Goal: Task Accomplishment & Management: Use online tool/utility

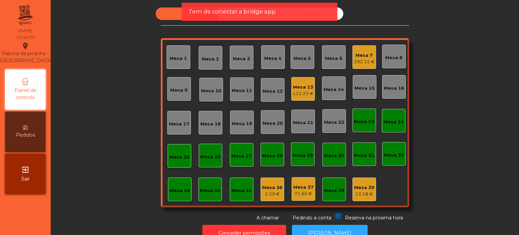
click at [199, 11] on span "Tem de conectar a bridge app" at bounding box center [232, 11] width 87 height 8
click at [245, 12] on span "Tem de conectar a bridge app" at bounding box center [232, 11] width 87 height 8
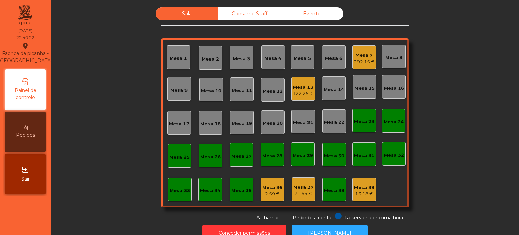
click at [245, 12] on div "Consumo Staff" at bounding box center [249, 13] width 63 height 13
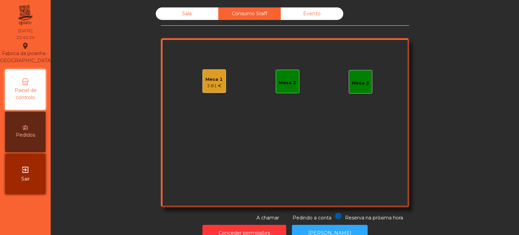
click at [294, 15] on div "Evento" at bounding box center [312, 13] width 63 height 13
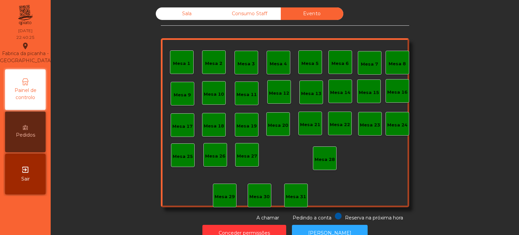
click at [255, 15] on div "Consumo Staff" at bounding box center [249, 13] width 63 height 13
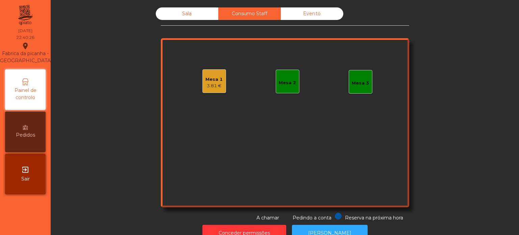
click at [181, 8] on div "Sala" at bounding box center [187, 13] width 63 height 13
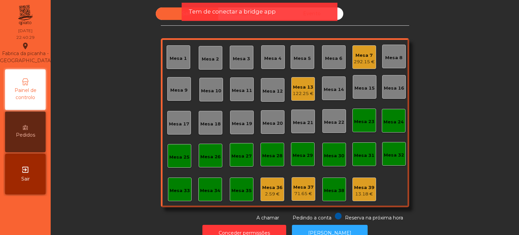
click at [306, 98] on div "Mesa 13 122.25 €" at bounding box center [304, 89] width 24 height 24
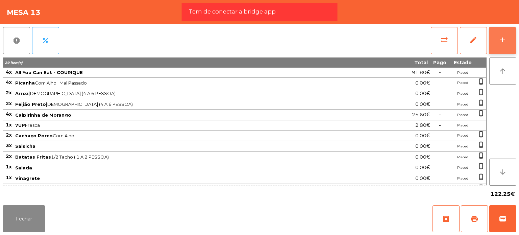
click at [503, 38] on div "add" at bounding box center [503, 40] width 8 height 8
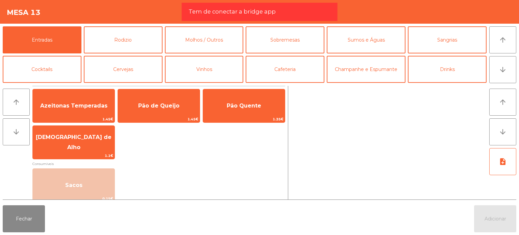
click at [251, 11] on span "Tem de conectar a bridge app" at bounding box center [232, 11] width 87 height 8
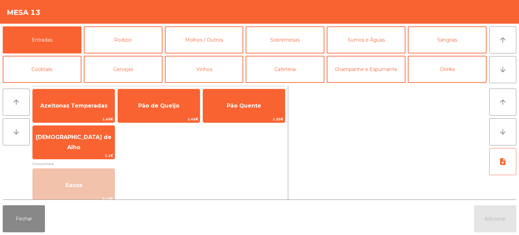
click at [251, 11] on div "Mesa 13" at bounding box center [259, 12] width 519 height 24
click at [248, 45] on button "Sobremesas" at bounding box center [285, 39] width 79 height 27
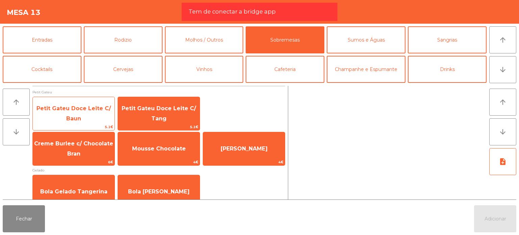
click at [99, 116] on span "Petit Gateu Doce Leite C/ Baun" at bounding box center [74, 113] width 82 height 29
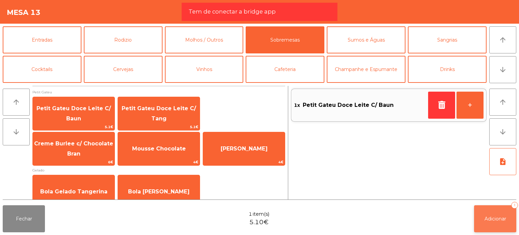
click at [492, 229] on button "Adicionar 1" at bounding box center [495, 218] width 42 height 27
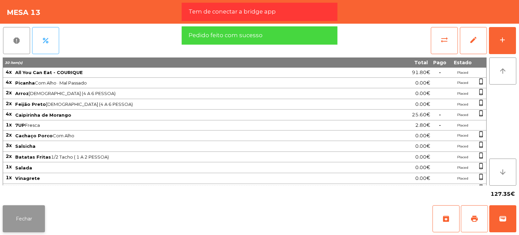
click at [23, 211] on button "Fechar" at bounding box center [24, 218] width 42 height 27
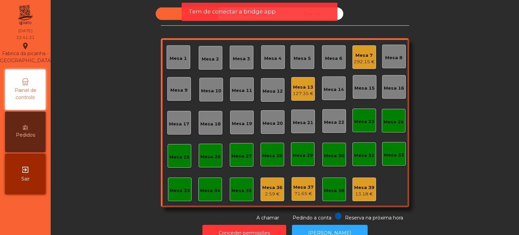
click at [210, 10] on span "Tem de conectar a bridge app" at bounding box center [232, 11] width 87 height 8
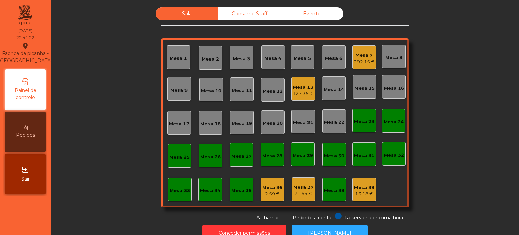
click at [242, 10] on div "Consumo Staff" at bounding box center [249, 13] width 63 height 13
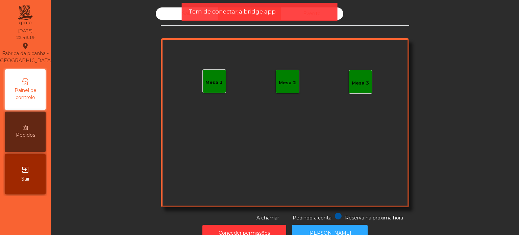
click at [235, 9] on span "Tem de conectar a bridge app" at bounding box center [232, 11] width 87 height 8
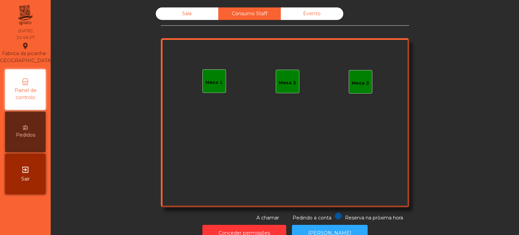
click at [179, 15] on div "Sala" at bounding box center [187, 13] width 63 height 13
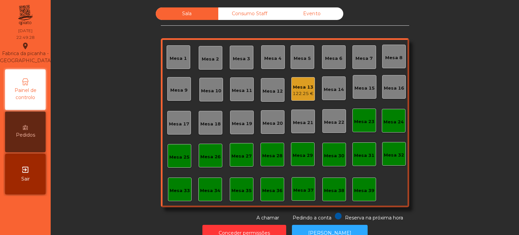
scroll to position [19, 0]
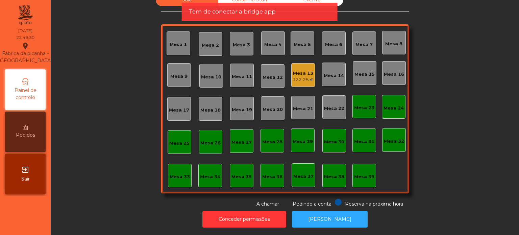
click at [262, 15] on span "Tem de conectar a bridge app" at bounding box center [232, 11] width 87 height 8
click at [193, 15] on span "Tem de conectar a bridge app" at bounding box center [232, 11] width 87 height 8
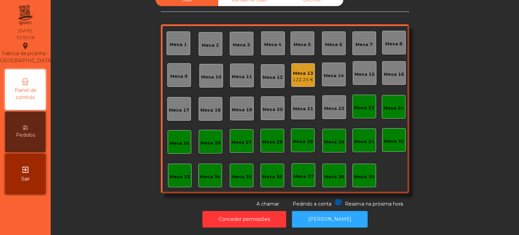
scroll to position [0, 0]
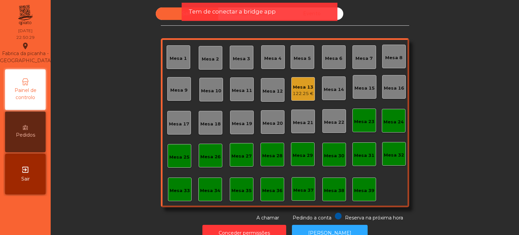
click at [214, 5] on div "Tem de conectar a bridge app" at bounding box center [260, 12] width 156 height 18
click at [215, 8] on span "Tem de conectar a bridge app" at bounding box center [232, 11] width 87 height 8
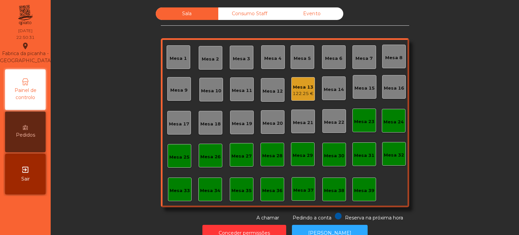
click at [235, 14] on div "Consumo Staff" at bounding box center [249, 13] width 63 height 13
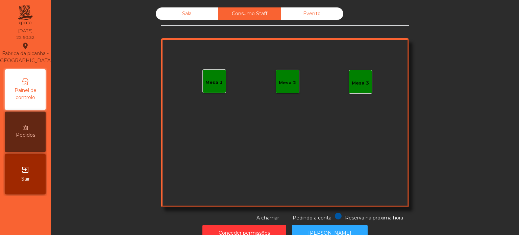
drag, startPoint x: 190, startPoint y: 13, endPoint x: 197, endPoint y: -41, distance: 54.6
click at [197, 0] on html "Fabrica da picanha - [GEOGRAPHIC_DATA] location_on [DATE] 22:50:32 Painel de co…" at bounding box center [259, 117] width 519 height 235
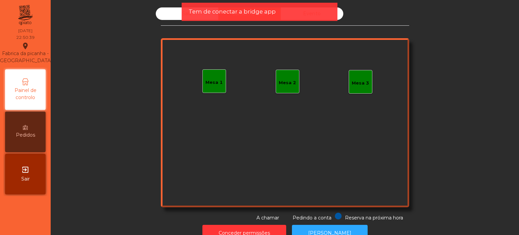
click at [268, 17] on div "Tem de conectar a bridge app" at bounding box center [260, 12] width 156 height 18
